Goal: Book appointment/travel/reservation

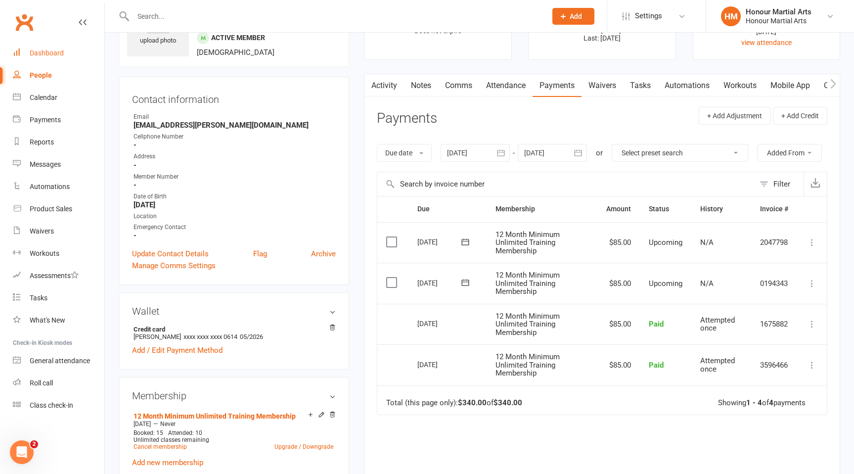
click at [52, 57] on link "Dashboard" at bounding box center [59, 53] width 92 height 22
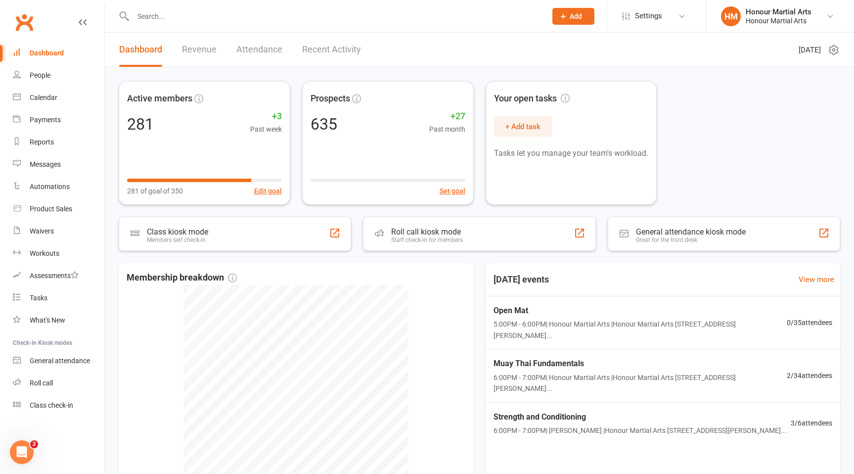
click at [52, 57] on link "Dashboard" at bounding box center [59, 53] width 92 height 22
click at [47, 100] on div "Calendar" at bounding box center [44, 97] width 28 height 8
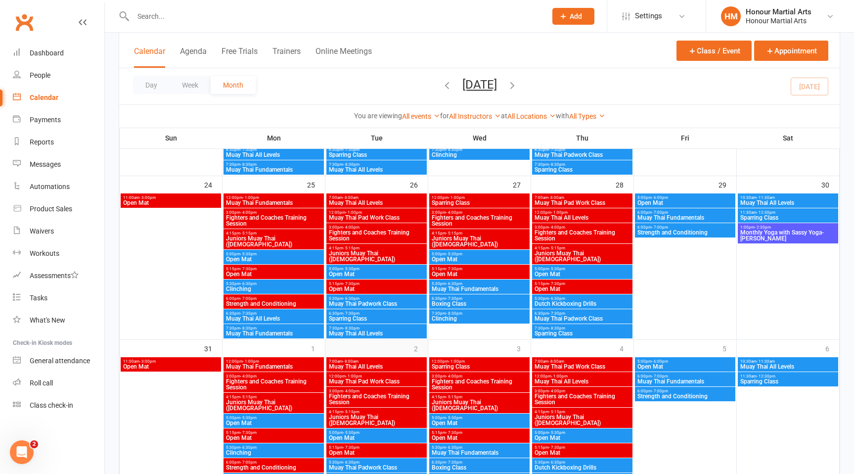
scroll to position [688, 0]
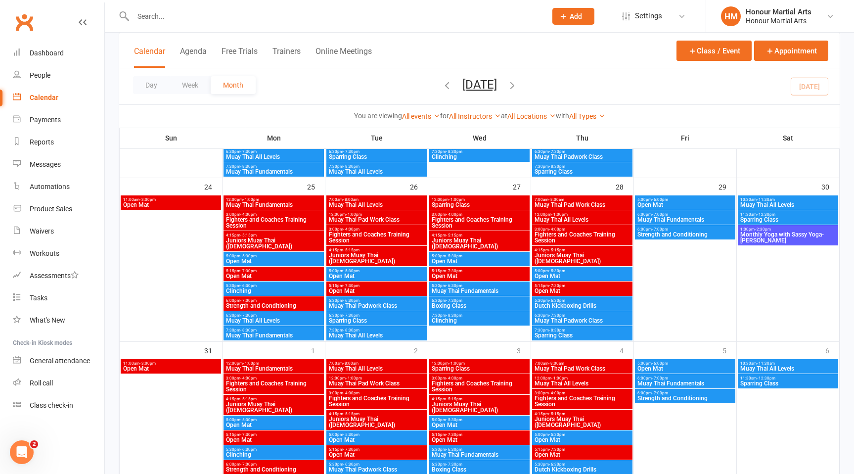
click at [276, 334] on span "Muay Thai Fundamentals" at bounding box center [274, 335] width 96 height 6
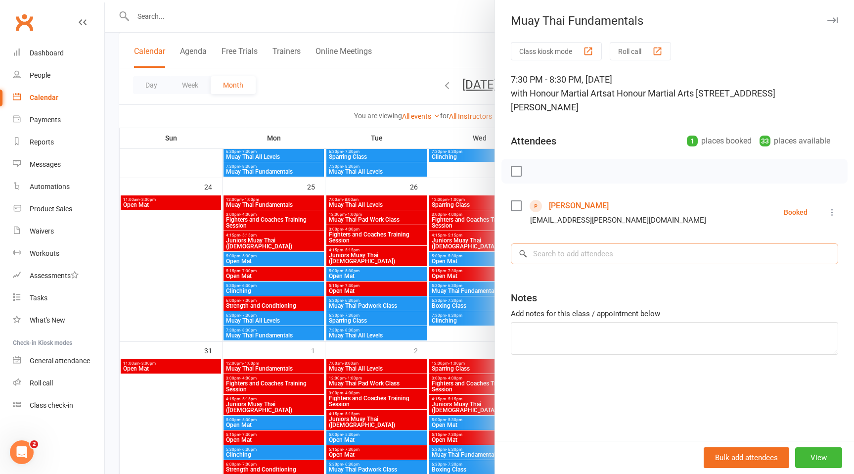
click at [587, 243] on input "search" at bounding box center [674, 253] width 327 height 21
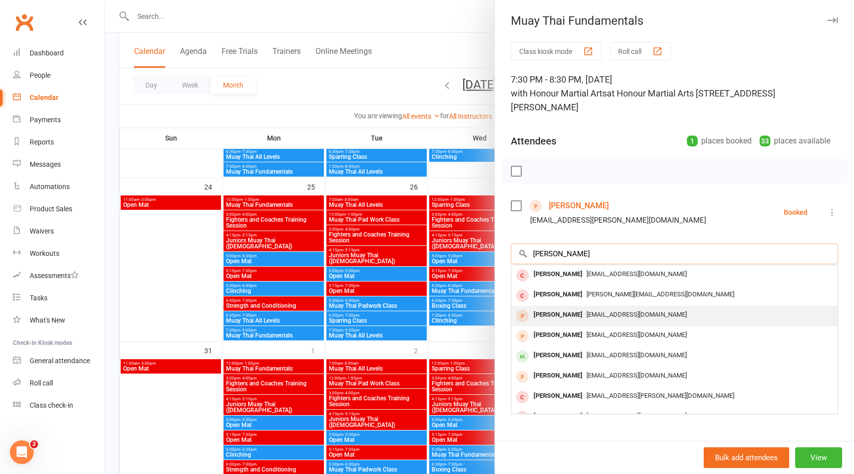
type input "[PERSON_NAME]"
click at [607, 308] on div "[EMAIL_ADDRESS][DOMAIN_NAME]" at bounding box center [674, 315] width 319 height 14
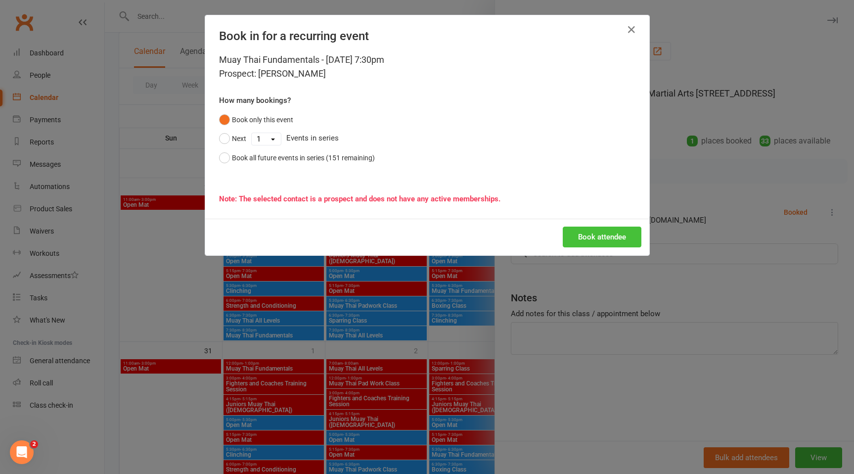
click at [592, 233] on button "Book attendee" at bounding box center [602, 237] width 79 height 21
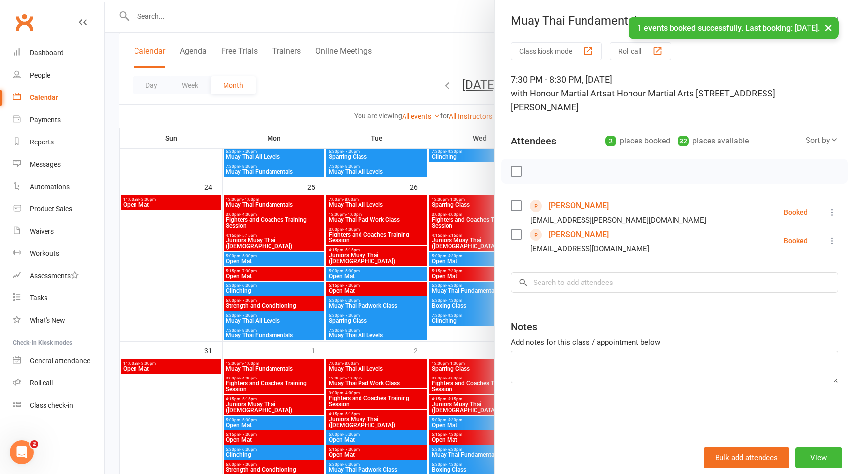
click at [432, 17] on div "× 1 events booked successfully. Last booking: [DATE]." at bounding box center [420, 17] width 841 height 0
click at [830, 25] on button "×" at bounding box center [829, 27] width 18 height 21
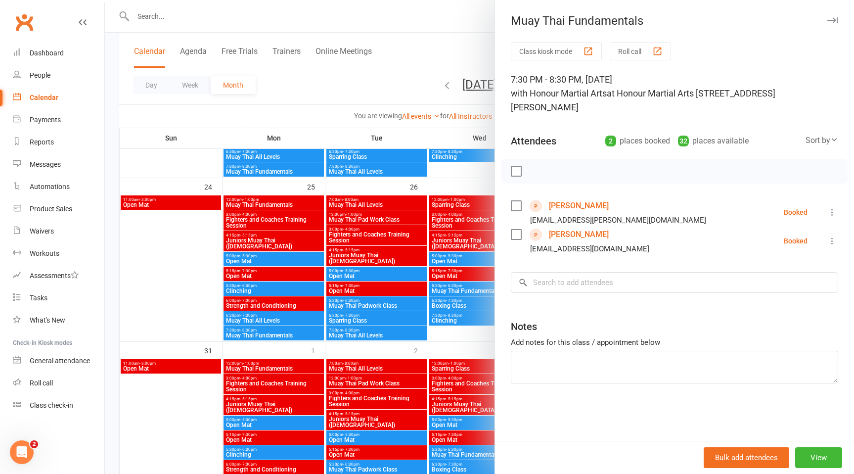
click at [480, 19] on div at bounding box center [479, 237] width 749 height 474
